Goal: Task Accomplishment & Management: Use online tool/utility

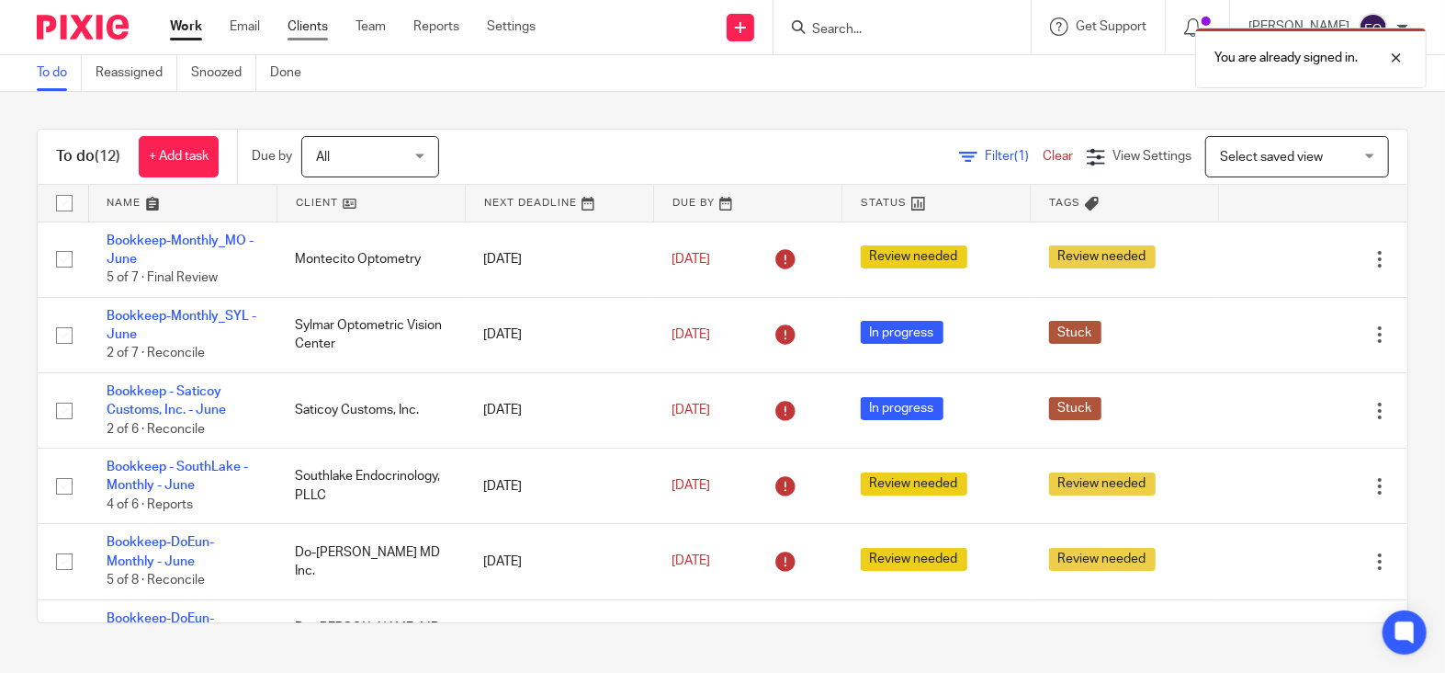
click at [328, 23] on link "Clients" at bounding box center [308, 26] width 40 height 18
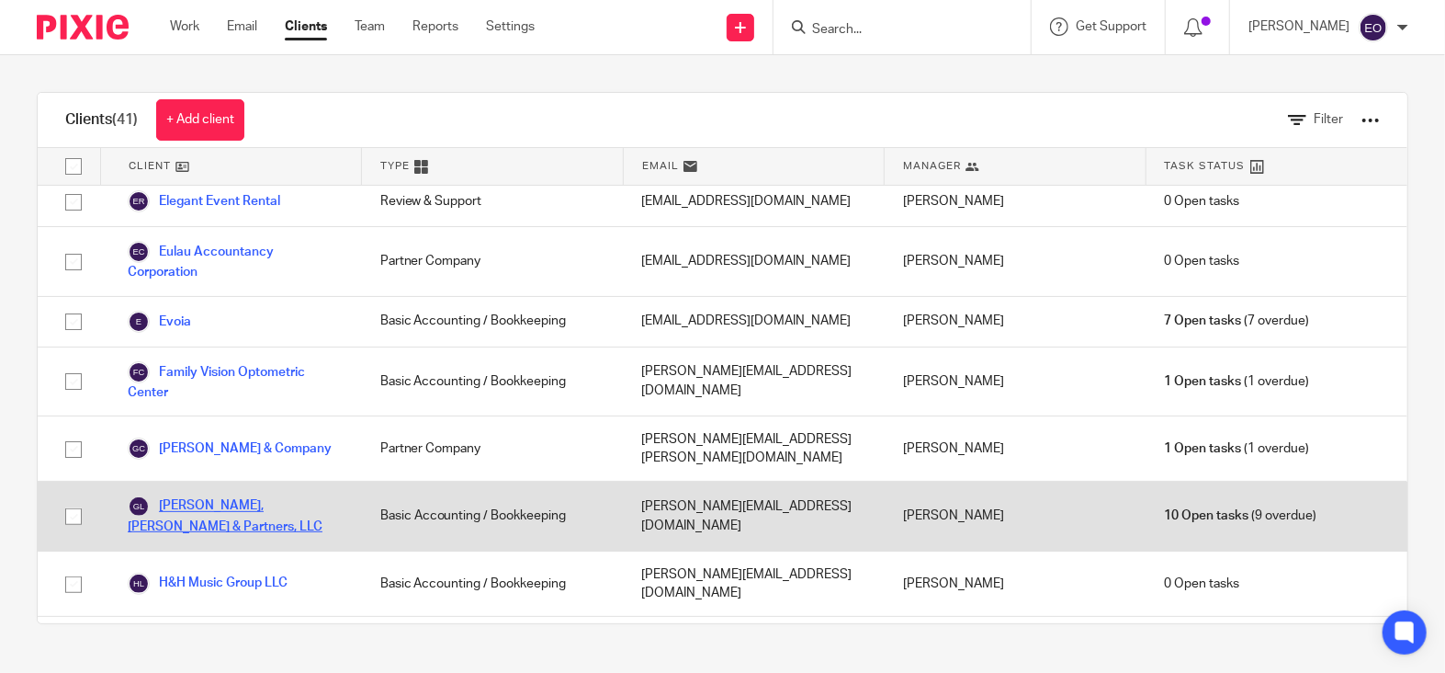
scroll to position [396, 0]
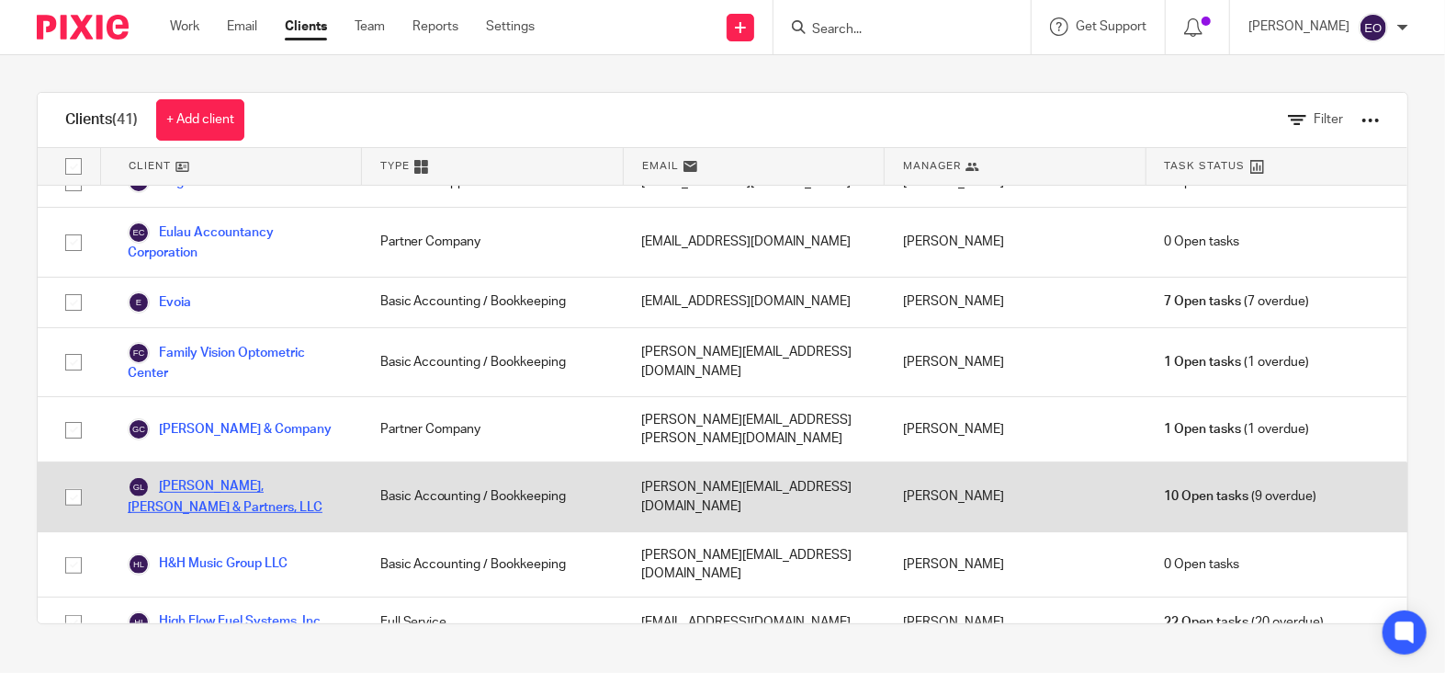
click at [198, 476] on link "Glenn, Stuckey & Partners, LLC" at bounding box center [236, 496] width 216 height 40
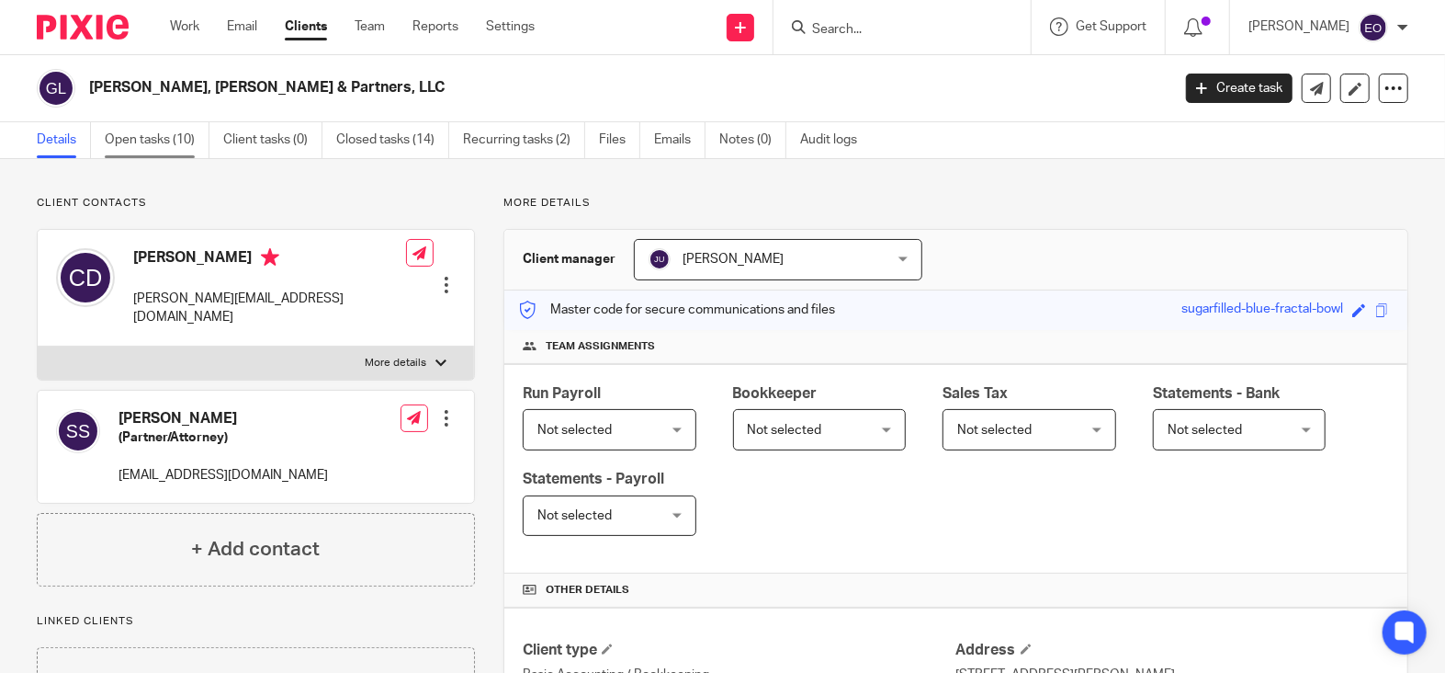
click at [174, 132] on link "Open tasks (10)" at bounding box center [157, 140] width 105 height 36
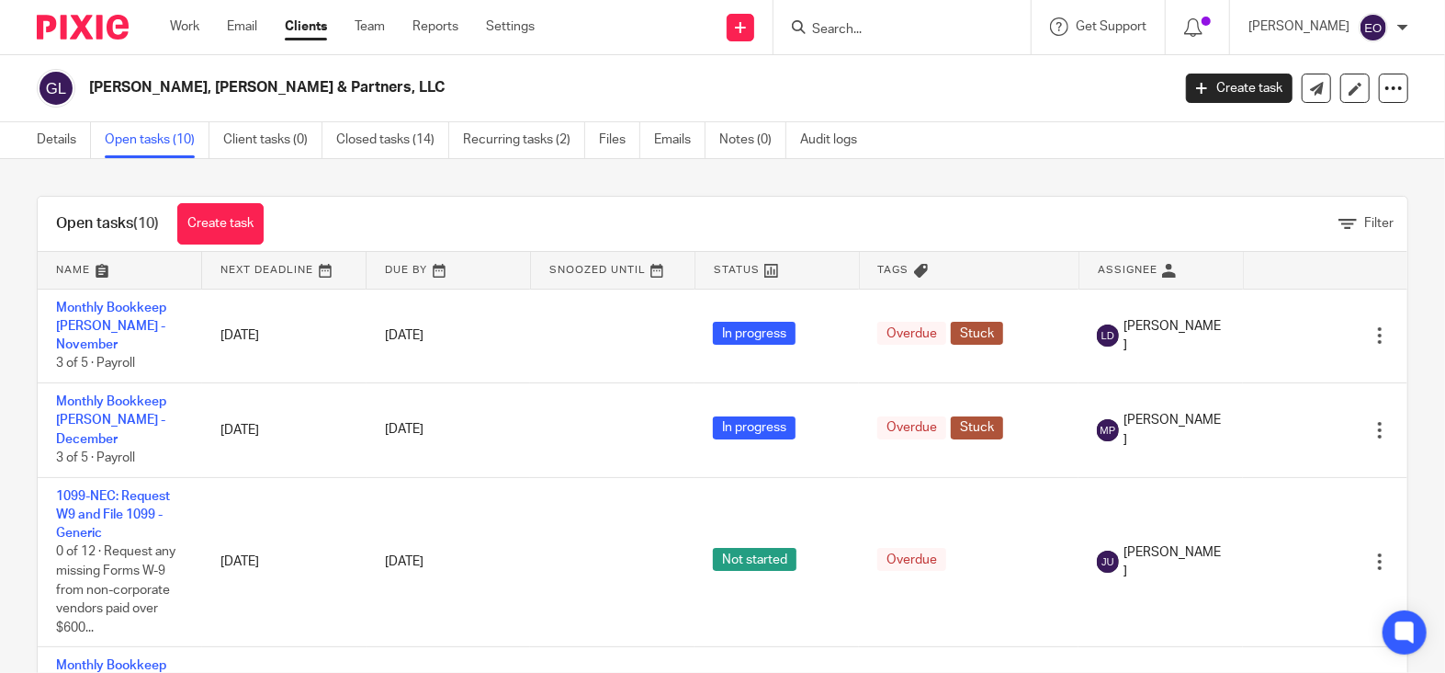
click at [86, 26] on img at bounding box center [83, 27] width 92 height 25
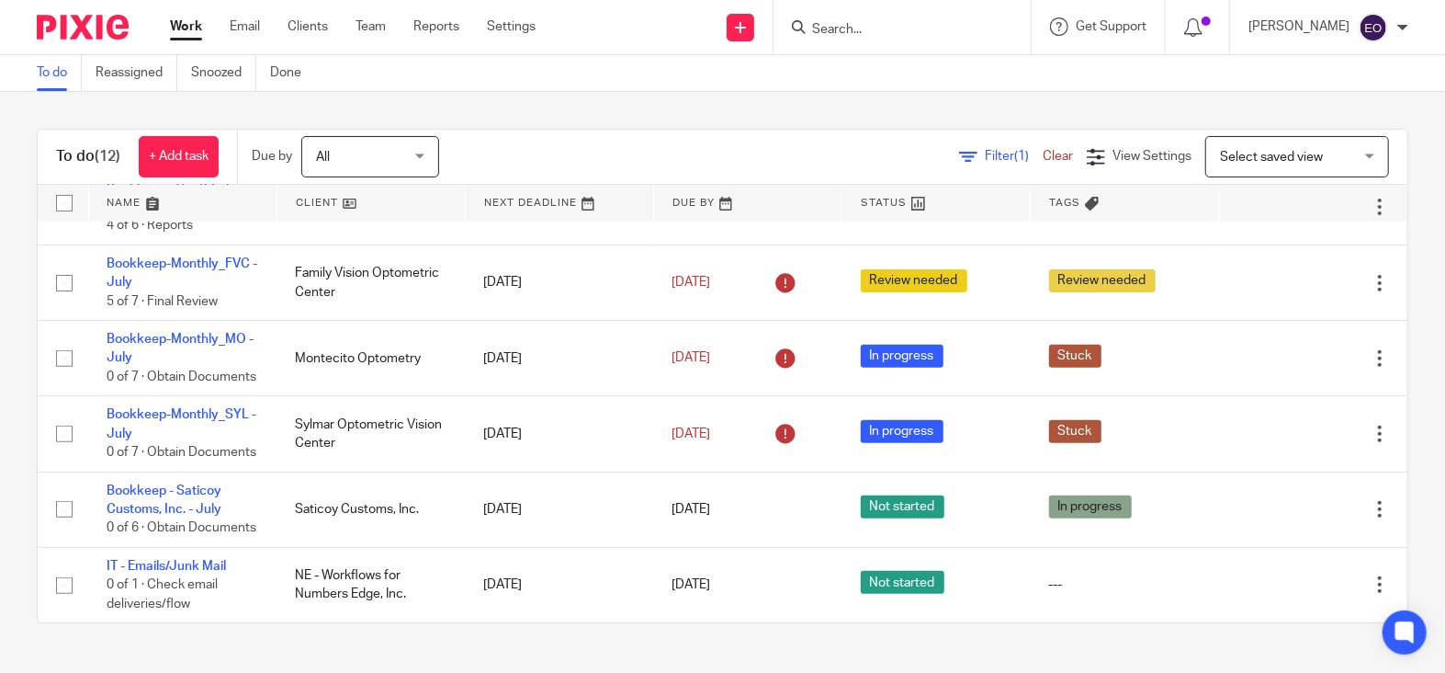
scroll to position [607, 0]
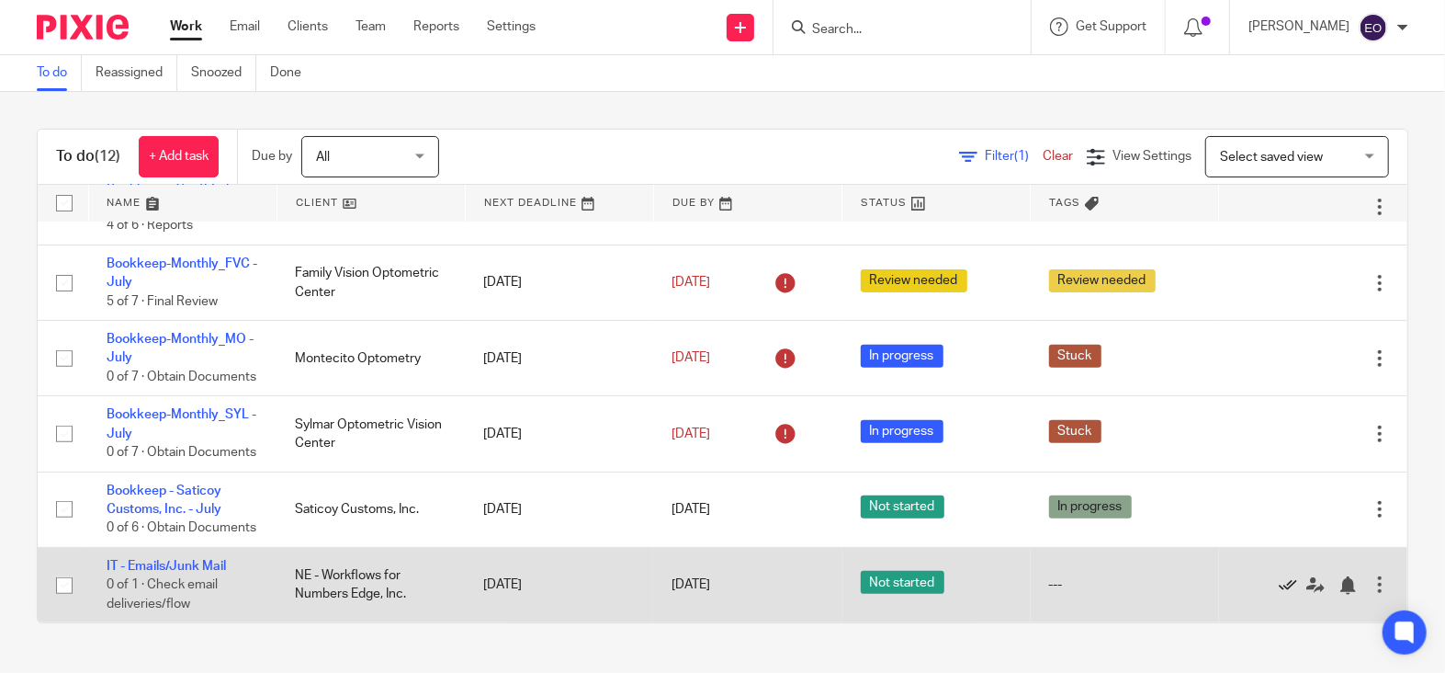
click at [1279, 585] on icon at bounding box center [1288, 585] width 18 height 18
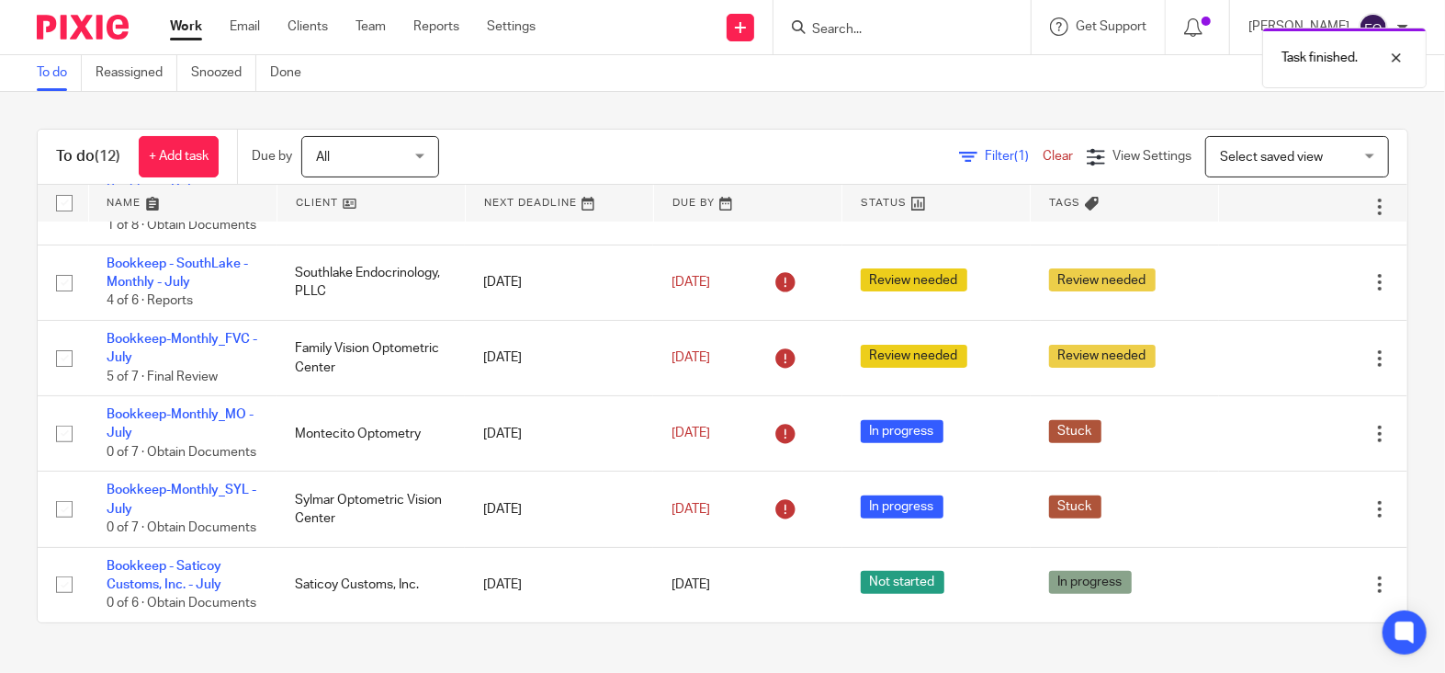
scroll to position [528, 0]
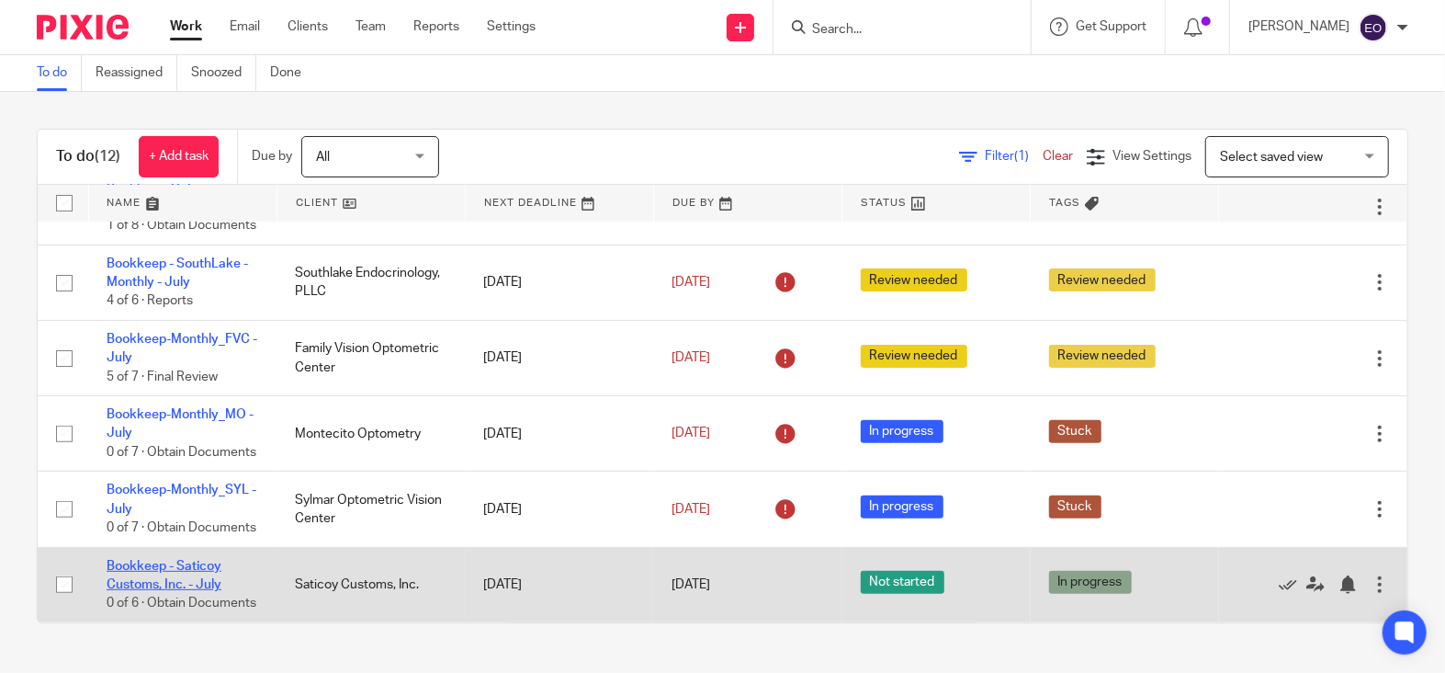
click at [205, 560] on link "Bookkeep - Saticoy Customs, Inc. - July" at bounding box center [164, 575] width 115 height 31
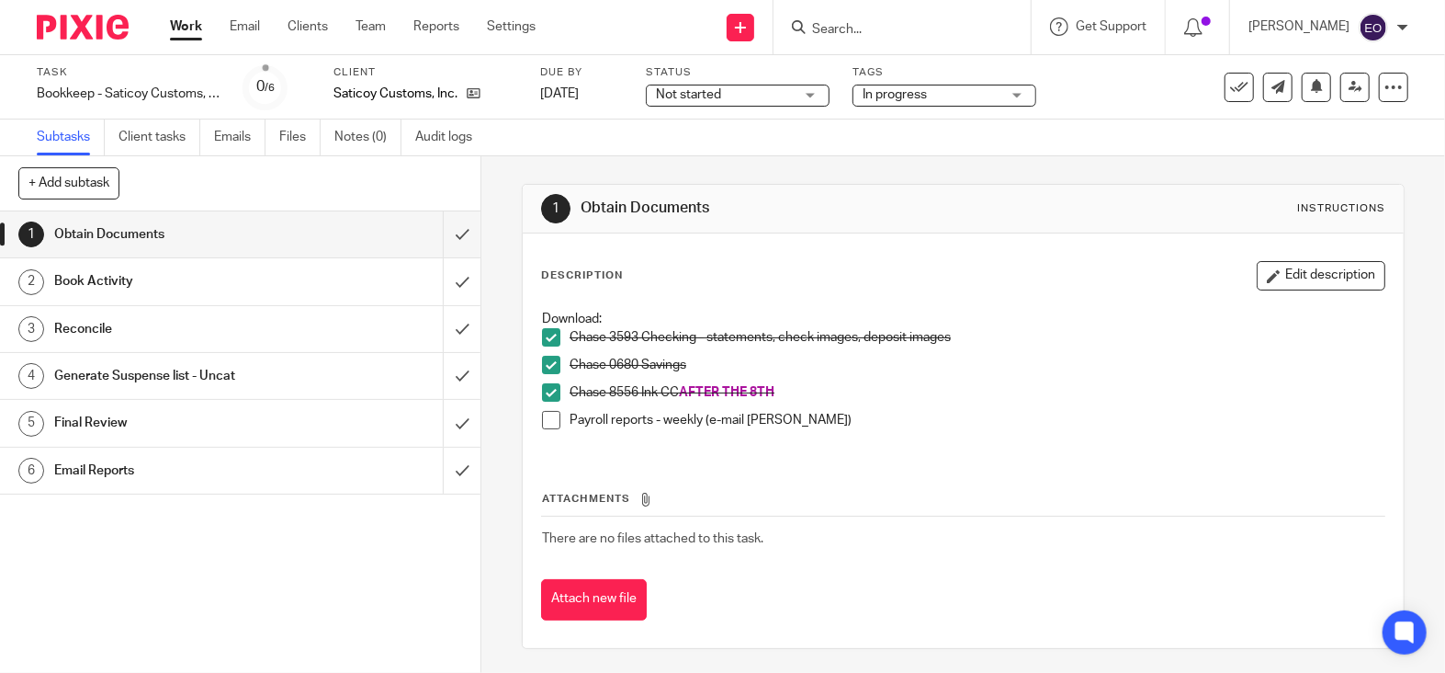
click at [691, 95] on span "Not started" at bounding box center [688, 94] width 65 height 13
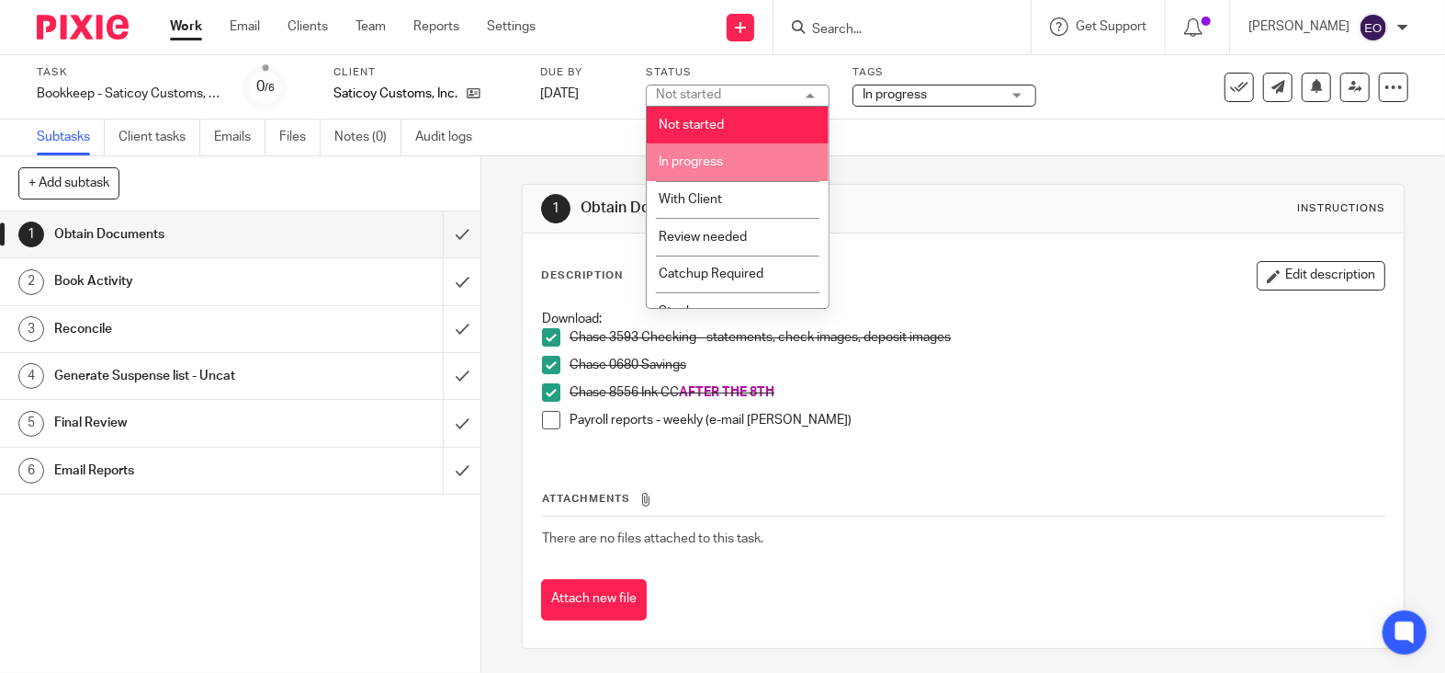
click at [682, 166] on span "In progress" at bounding box center [691, 161] width 64 height 13
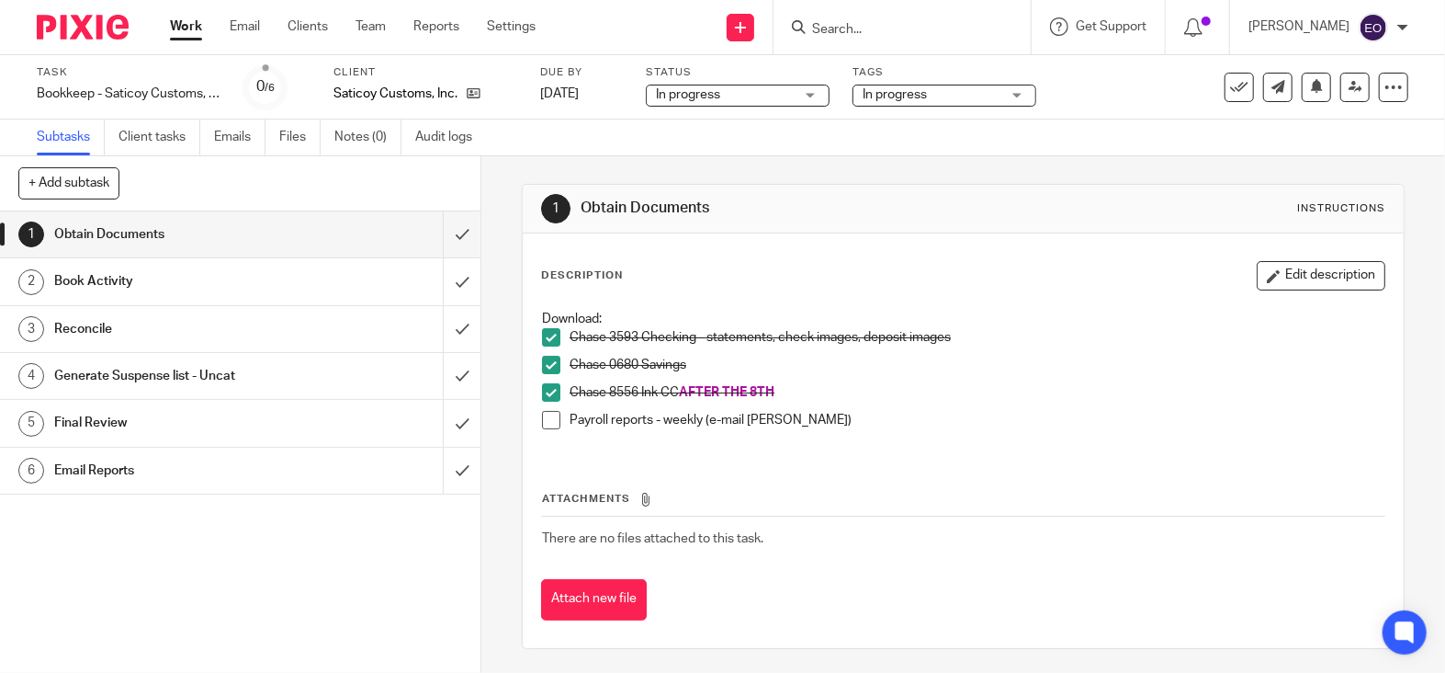
click at [550, 424] on span at bounding box center [551, 420] width 18 height 18
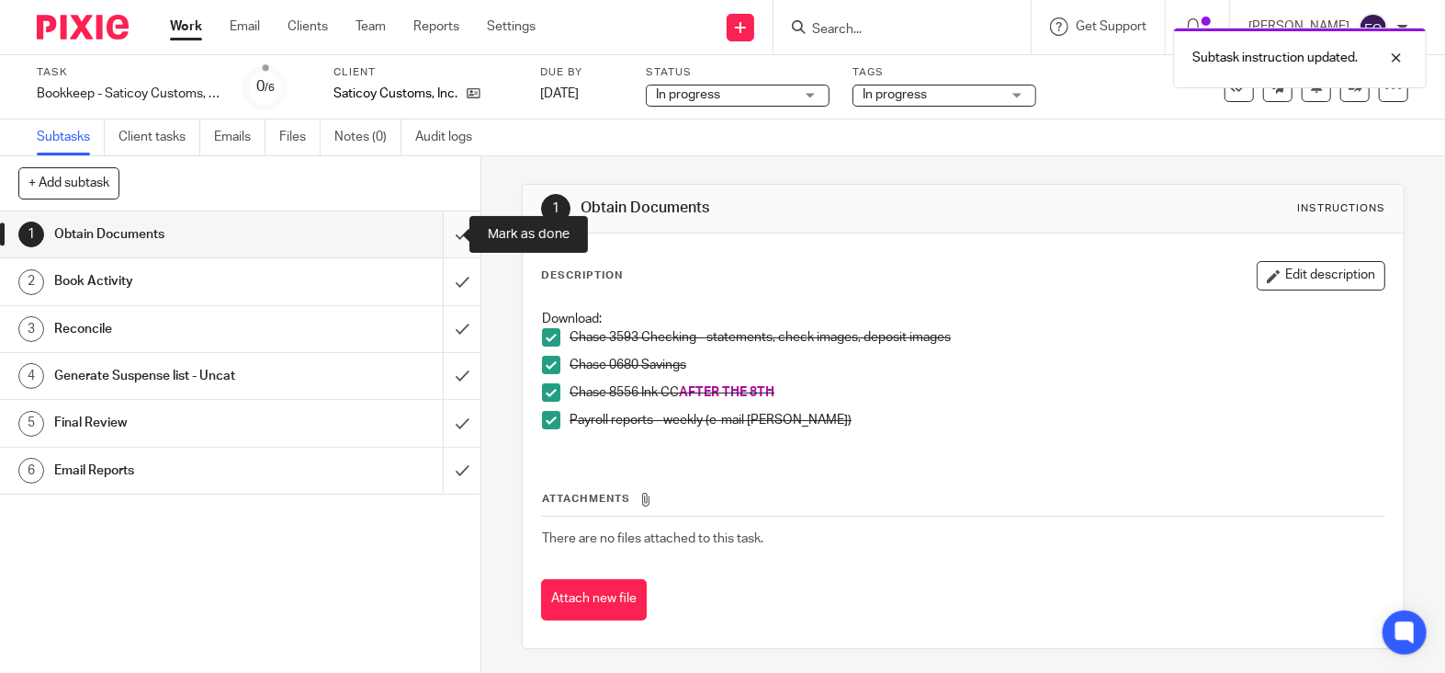
click at [441, 230] on input "submit" at bounding box center [240, 234] width 481 height 46
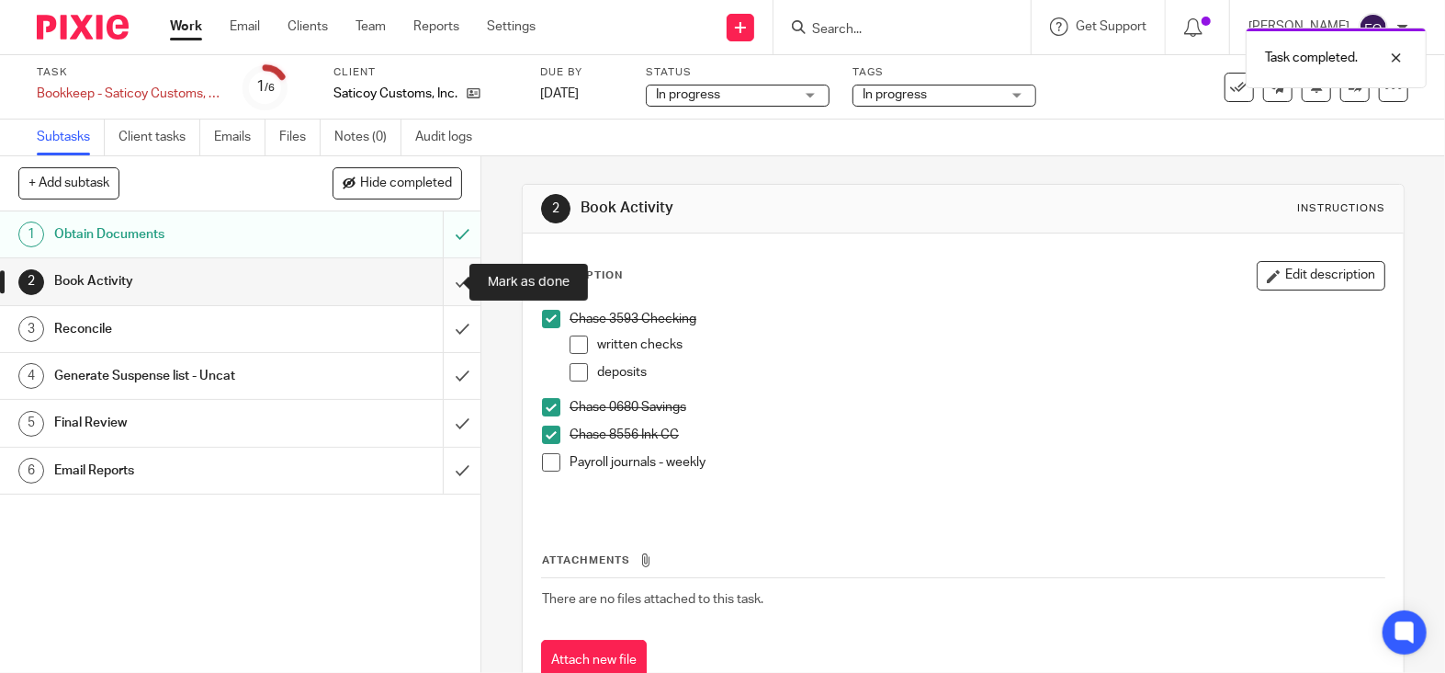
click at [440, 286] on input "submit" at bounding box center [240, 281] width 481 height 46
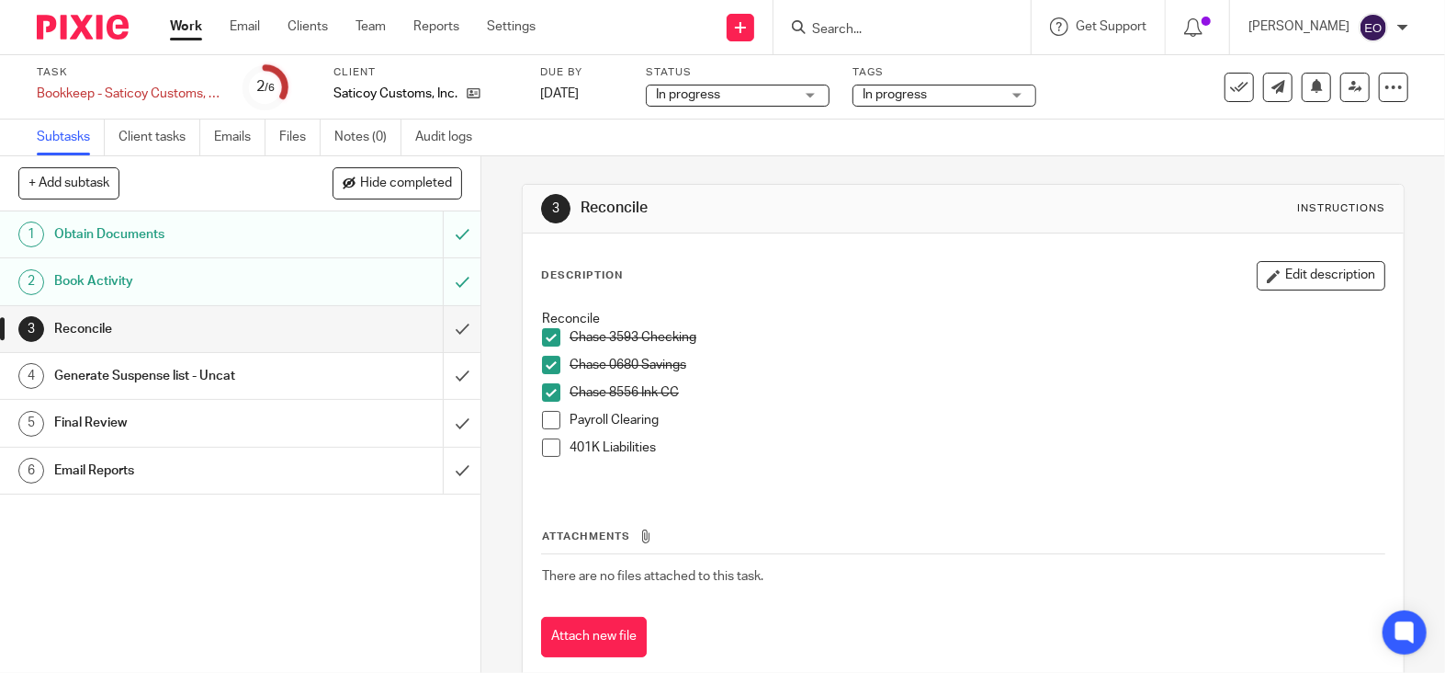
click at [552, 418] on span at bounding box center [551, 420] width 18 height 18
